Goal: Task Accomplishment & Management: Use online tool/utility

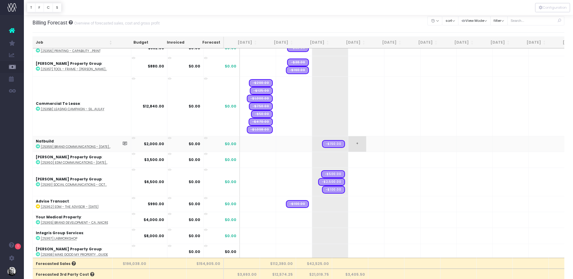
scroll to position [3, 0]
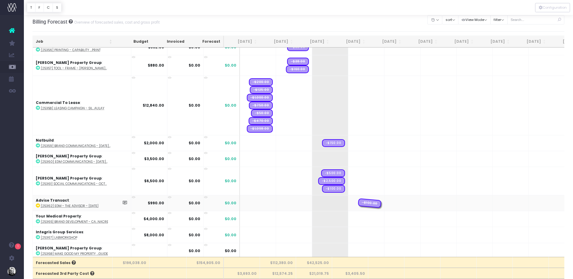
drag, startPoint x: 280, startPoint y: 202, endPoint x: 359, endPoint y: 199, distance: 78.8
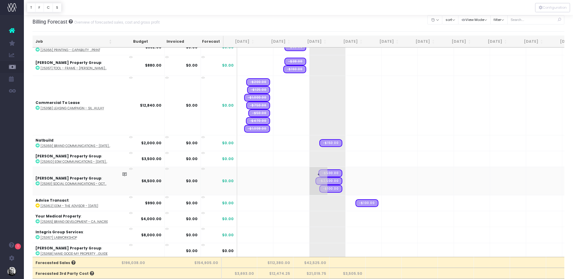
scroll to position [0, 5]
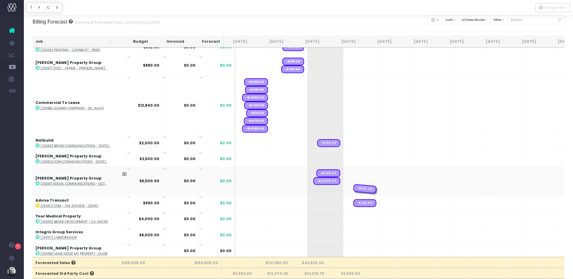
drag, startPoint x: 314, startPoint y: 185, endPoint x: 348, endPoint y: 185, distance: 34.0
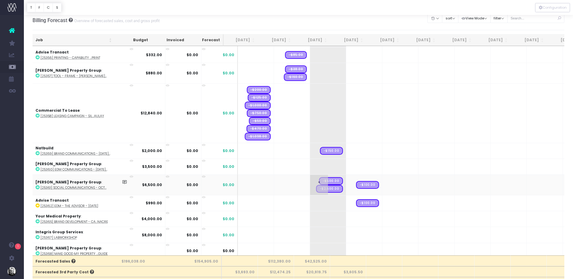
scroll to position [6, 0]
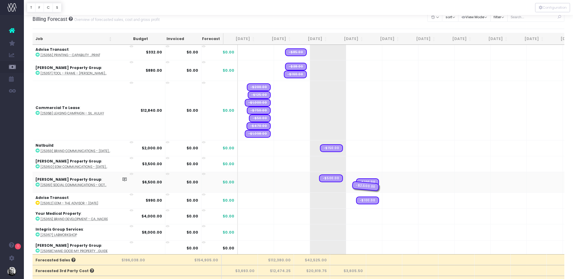
drag, startPoint x: 312, startPoint y: 187, endPoint x: 344, endPoint y: 183, distance: 32.1
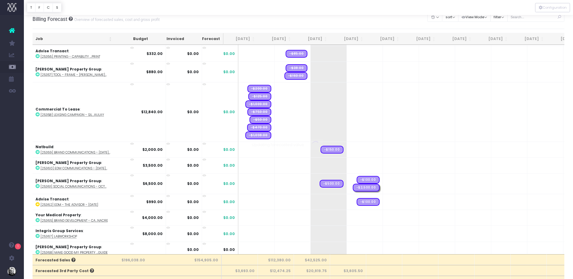
scroll to position [0, 1]
drag, startPoint x: 313, startPoint y: 181, endPoint x: 354, endPoint y: 182, distance: 41.5
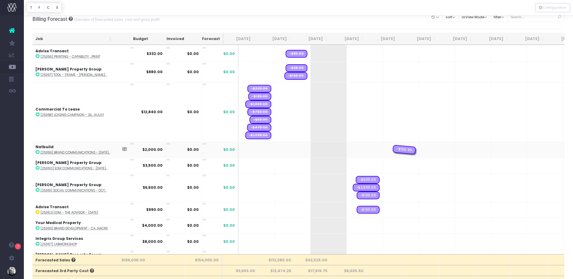
drag, startPoint x: 314, startPoint y: 146, endPoint x: 392, endPoint y: 148, distance: 77.8
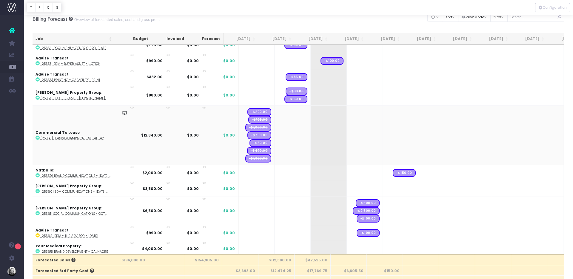
scroll to position [2105, 1]
drag, startPoint x: 238, startPoint y: 155, endPoint x: 369, endPoint y: 157, distance: 130.3
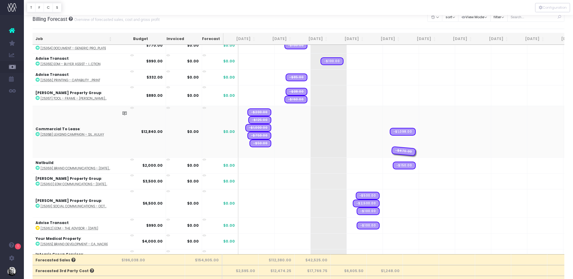
drag, startPoint x: 241, startPoint y: 149, endPoint x: 372, endPoint y: 144, distance: 131.3
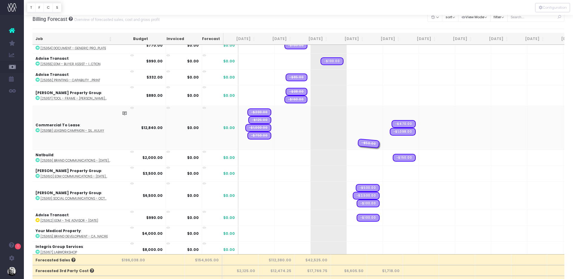
drag, startPoint x: 241, startPoint y: 141, endPoint x: 386, endPoint y: 135, distance: 144.4
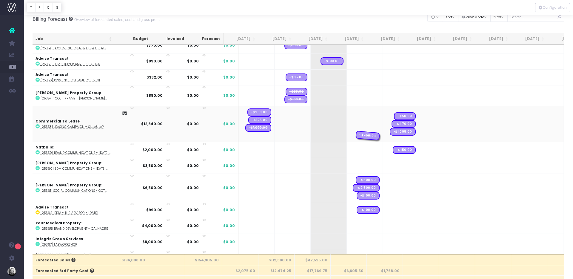
drag, startPoint x: 239, startPoint y: 133, endPoint x: 377, endPoint y: 129, distance: 137.2
drag, startPoint x: 241, startPoint y: 129, endPoint x: 380, endPoint y: 129, distance: 138.4
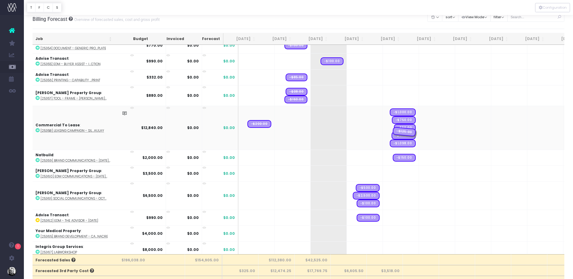
drag, startPoint x: 241, startPoint y: 129, endPoint x: 377, endPoint y: 127, distance: 136.3
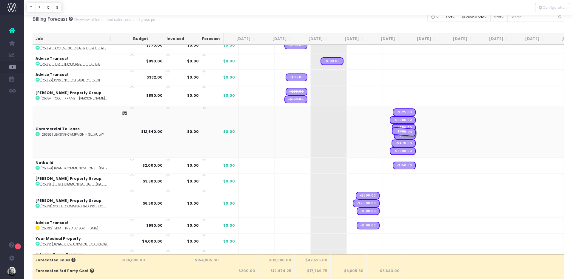
drag, startPoint x: 240, startPoint y: 129, endPoint x: 378, endPoint y: 132, distance: 137.2
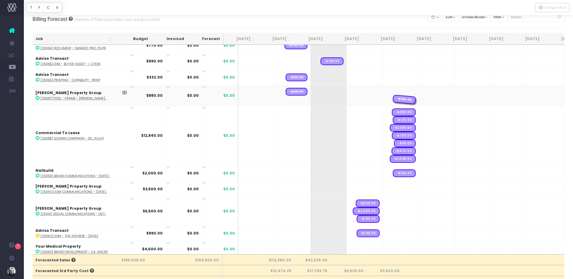
drag, startPoint x: 342, startPoint y: 100, endPoint x: 401, endPoint y: 98, distance: 58.8
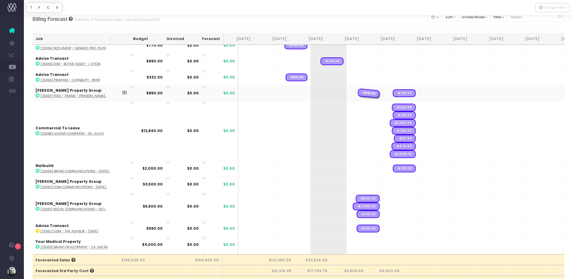
drag, startPoint x: 276, startPoint y: 91, endPoint x: 363, endPoint y: 92, distance: 87.4
drag, startPoint x: 350, startPoint y: 91, endPoint x: 383, endPoint y: 90, distance: 33.7
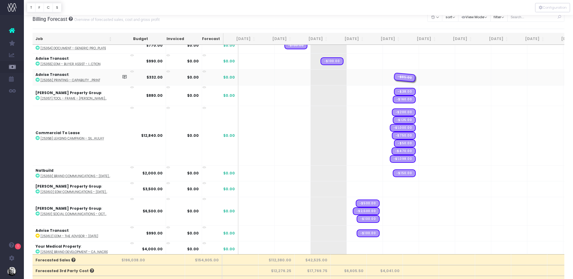
drag, startPoint x: 280, startPoint y: 75, endPoint x: 391, endPoint y: 74, distance: 110.9
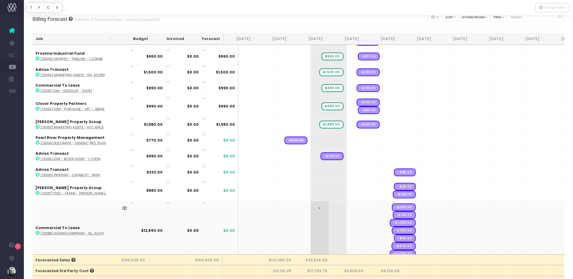
scroll to position [2001, 1]
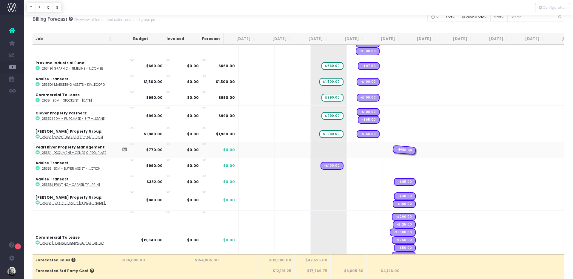
drag, startPoint x: 280, startPoint y: 148, endPoint x: 375, endPoint y: 151, distance: 94.6
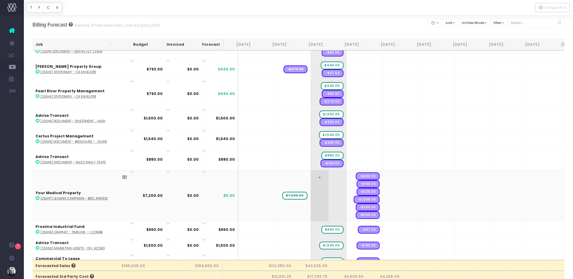
scroll to position [1851, 1]
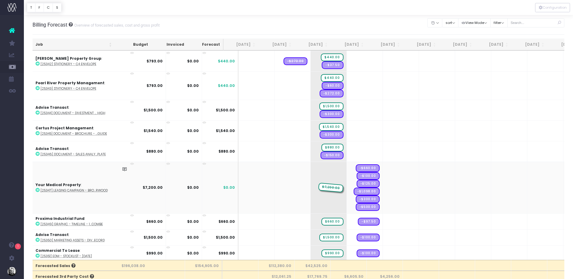
drag, startPoint x: 283, startPoint y: 184, endPoint x: 328, endPoint y: 187, distance: 45.4
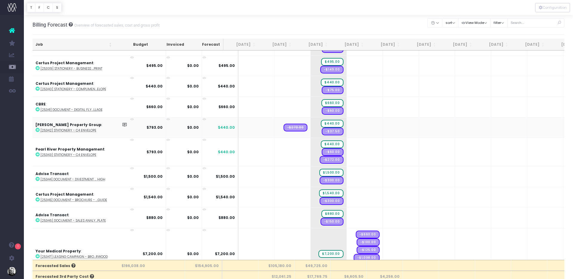
scroll to position [1777, 1]
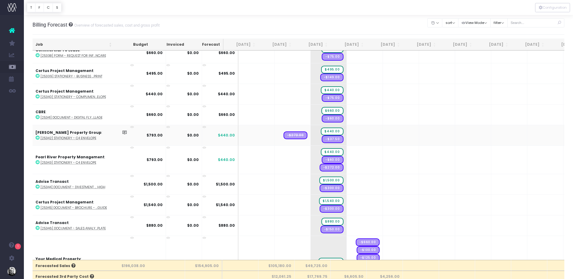
drag, startPoint x: 282, startPoint y: 134, endPoint x: 317, endPoint y: 135, distance: 35.2
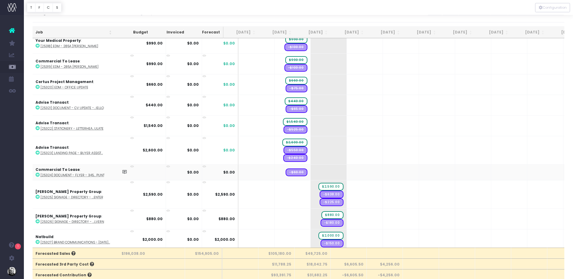
scroll to position [14, 0]
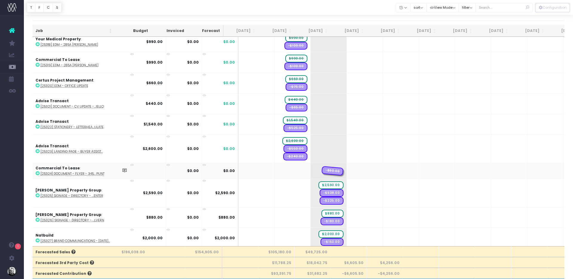
drag, startPoint x: 280, startPoint y: 169, endPoint x: 309, endPoint y: 168, distance: 28.6
drag, startPoint x: 278, startPoint y: 155, endPoint x: 319, endPoint y: 156, distance: 41.5
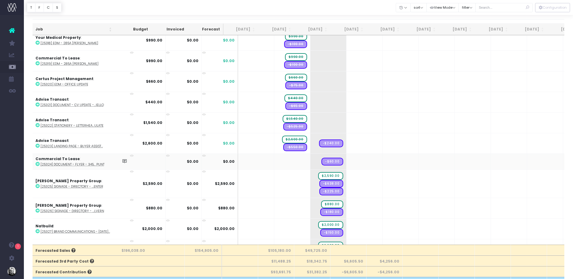
scroll to position [0, 2]
click at [273, 159] on td at bounding box center [291, 161] width 36 height 16
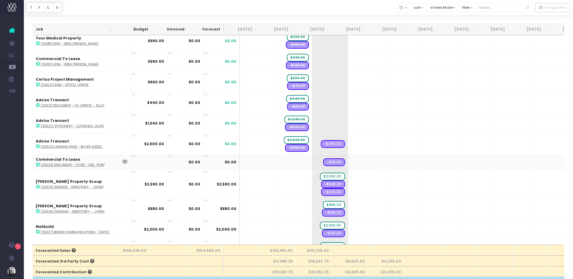
click at [276, 159] on td at bounding box center [294, 162] width 36 height 16
drag, startPoint x: 281, startPoint y: 148, endPoint x: 305, endPoint y: 146, distance: 24.5
drag, startPoint x: 277, startPoint y: 142, endPoint x: 315, endPoint y: 143, distance: 37.9
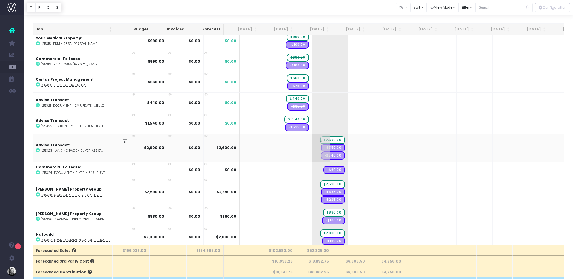
drag, startPoint x: 318, startPoint y: 144, endPoint x: 344, endPoint y: 143, distance: 26.0
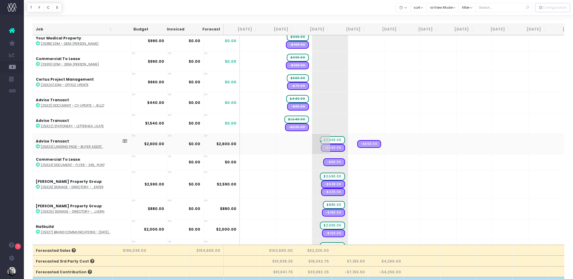
drag, startPoint x: 321, startPoint y: 146, endPoint x: 347, endPoint y: 147, distance: 25.7
click at [322, 118] on div at bounding box center [286, 139] width 573 height 279
drag, startPoint x: 284, startPoint y: 119, endPoint x: 311, endPoint y: 119, distance: 27.1
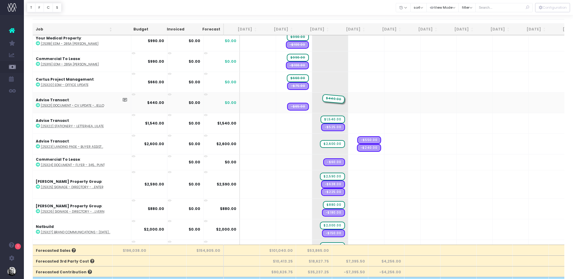
drag, startPoint x: 278, startPoint y: 97, endPoint x: 314, endPoint y: 98, distance: 36.1
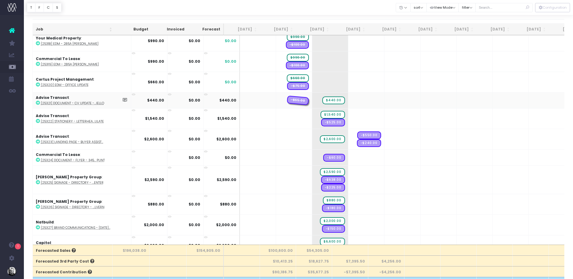
drag, startPoint x: 289, startPoint y: 99, endPoint x: 309, endPoint y: 99, distance: 19.4
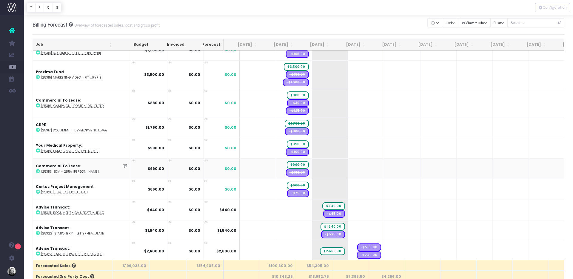
scroll to position [1212, 0]
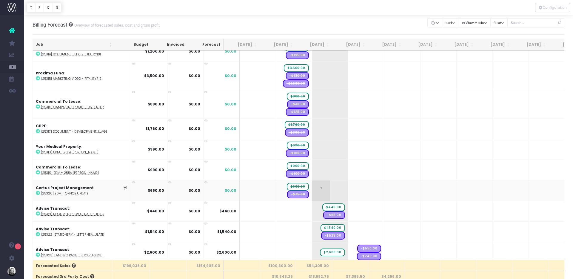
drag, startPoint x: 279, startPoint y: 183, endPoint x: 301, endPoint y: 184, distance: 22.1
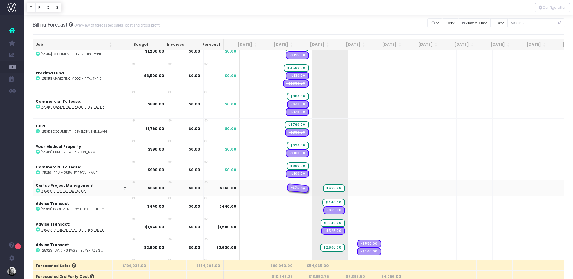
drag, startPoint x: 279, startPoint y: 187, endPoint x: 307, endPoint y: 186, distance: 28.1
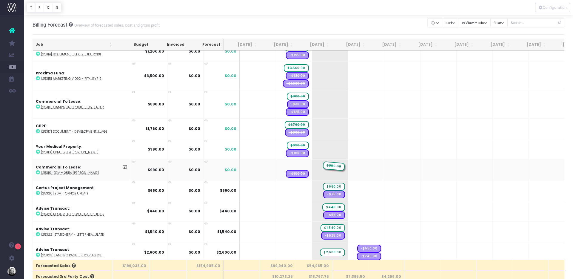
drag, startPoint x: 278, startPoint y: 164, endPoint x: 332, endPoint y: 163, distance: 53.4
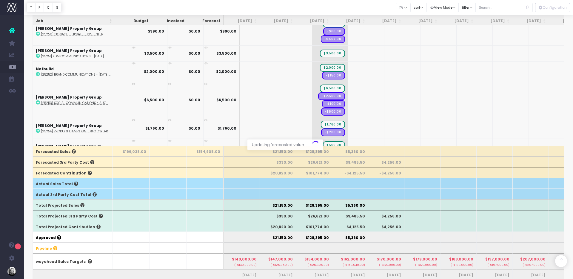
scroll to position [0, 0]
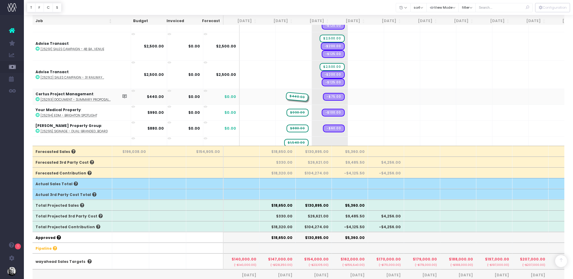
drag, startPoint x: 279, startPoint y: 95, endPoint x: 325, endPoint y: 95, distance: 45.6
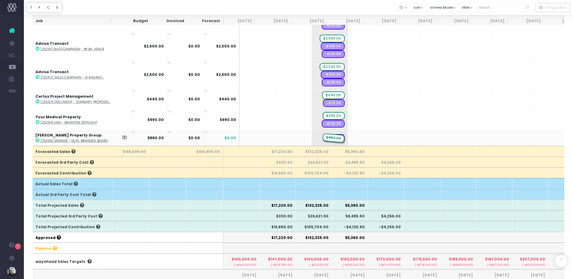
drag, startPoint x: 282, startPoint y: 135, endPoint x: 311, endPoint y: 137, distance: 29.3
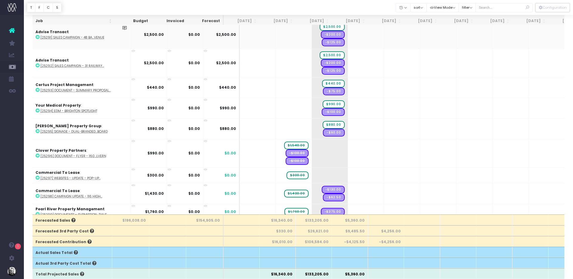
scroll to position [966, 0]
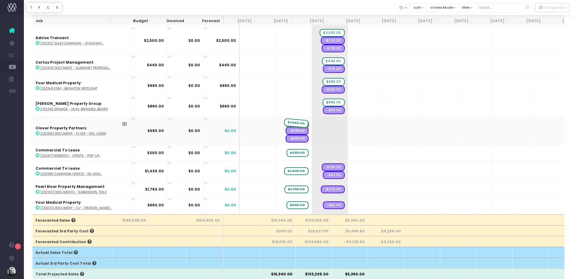
drag, startPoint x: 280, startPoint y: 122, endPoint x: 323, endPoint y: 125, distance: 43.1
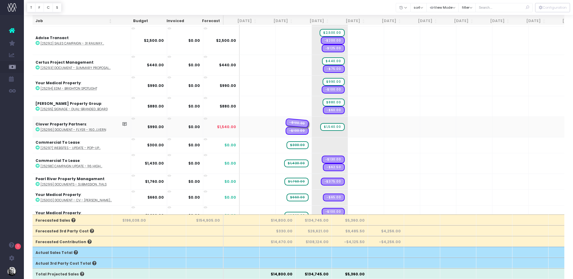
drag, startPoint x: 286, startPoint y: 124, endPoint x: 302, endPoint y: 125, distance: 15.8
